Goal: Task Accomplishment & Management: Use online tool/utility

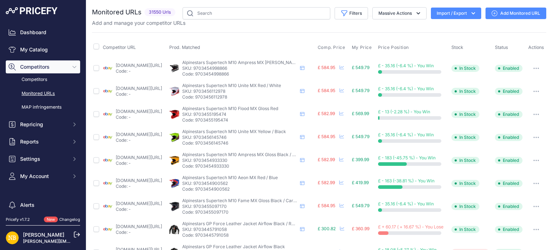
click at [452, 10] on button "Import / Export" at bounding box center [456, 14] width 50 height 12
click at [442, 40] on div "Export" at bounding box center [456, 41] width 58 height 13
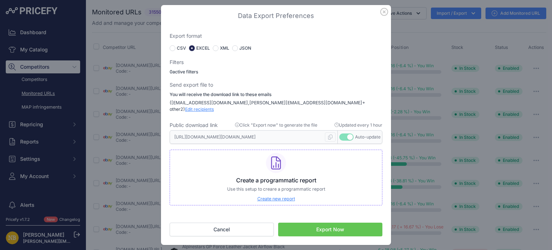
click at [325, 223] on button "Export Now" at bounding box center [330, 229] width 104 height 14
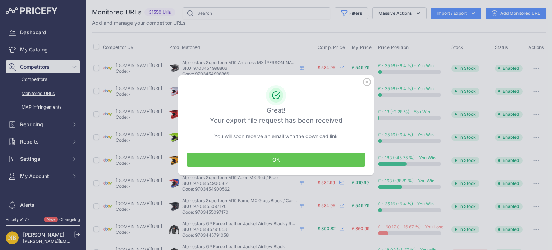
click at [257, 158] on button "OK" at bounding box center [276, 160] width 178 height 14
